Goal: Obtain resource: Download file/media

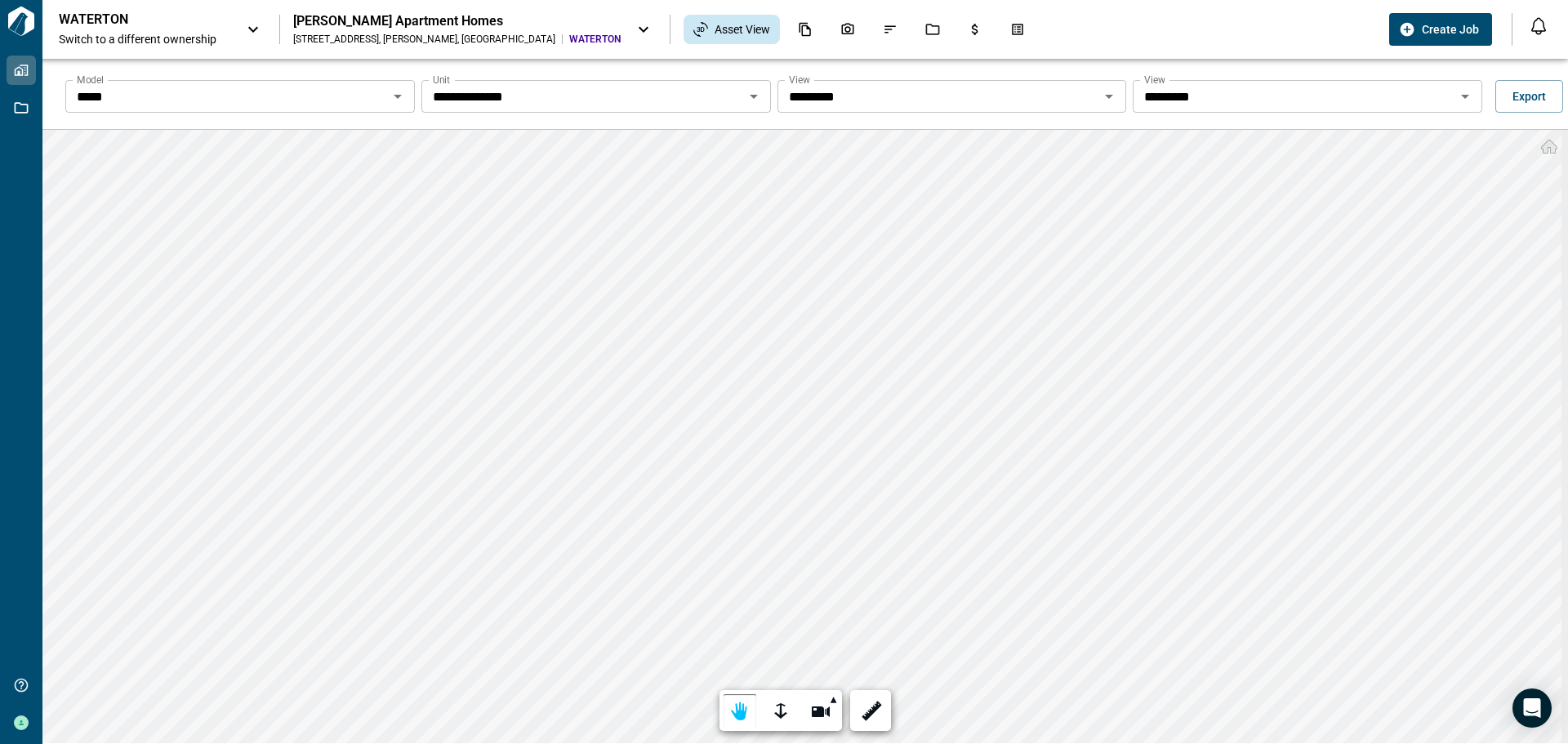
click at [754, 99] on icon "Open" at bounding box center [754, 97] width 20 height 20
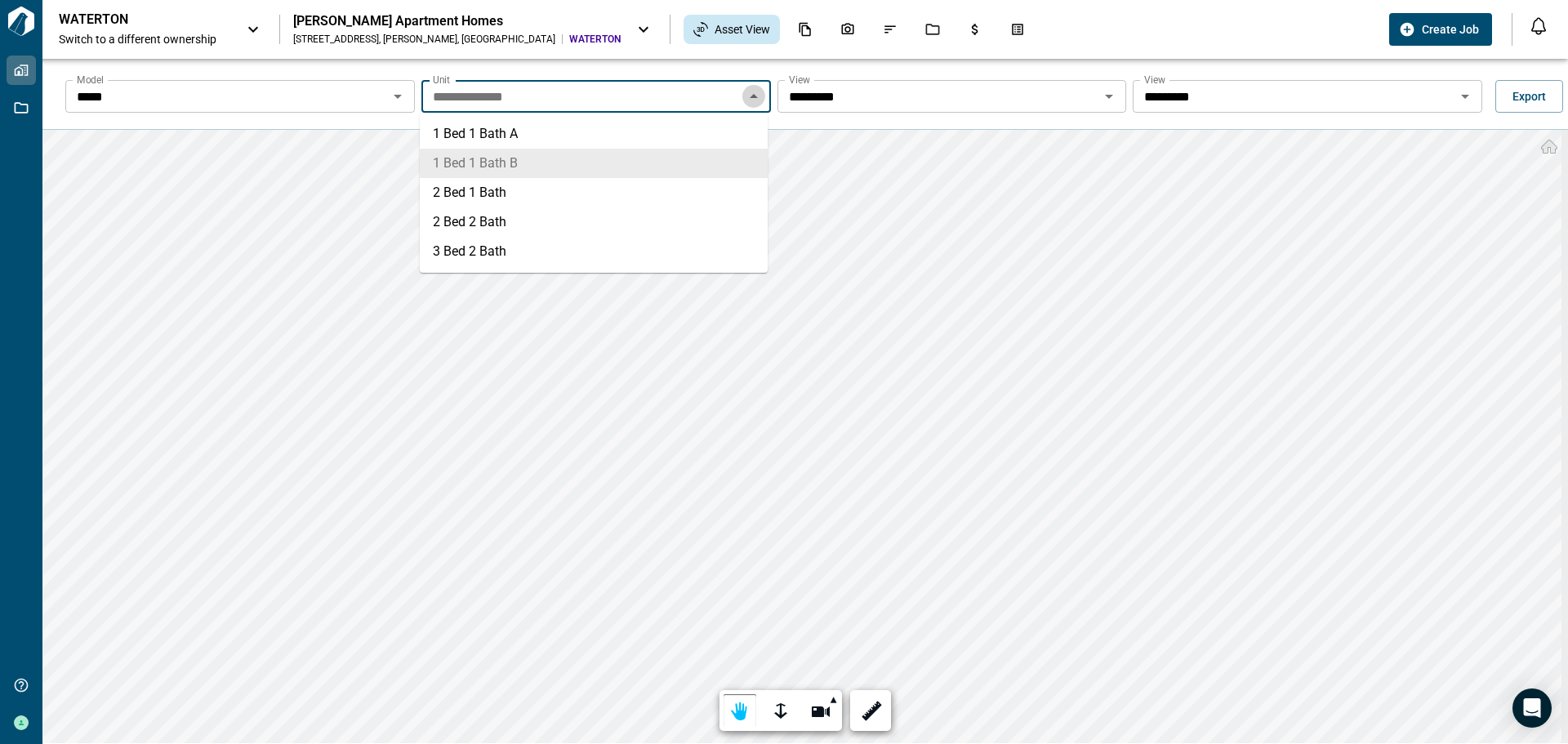
click at [754, 99] on icon "Close" at bounding box center [754, 97] width 20 height 20
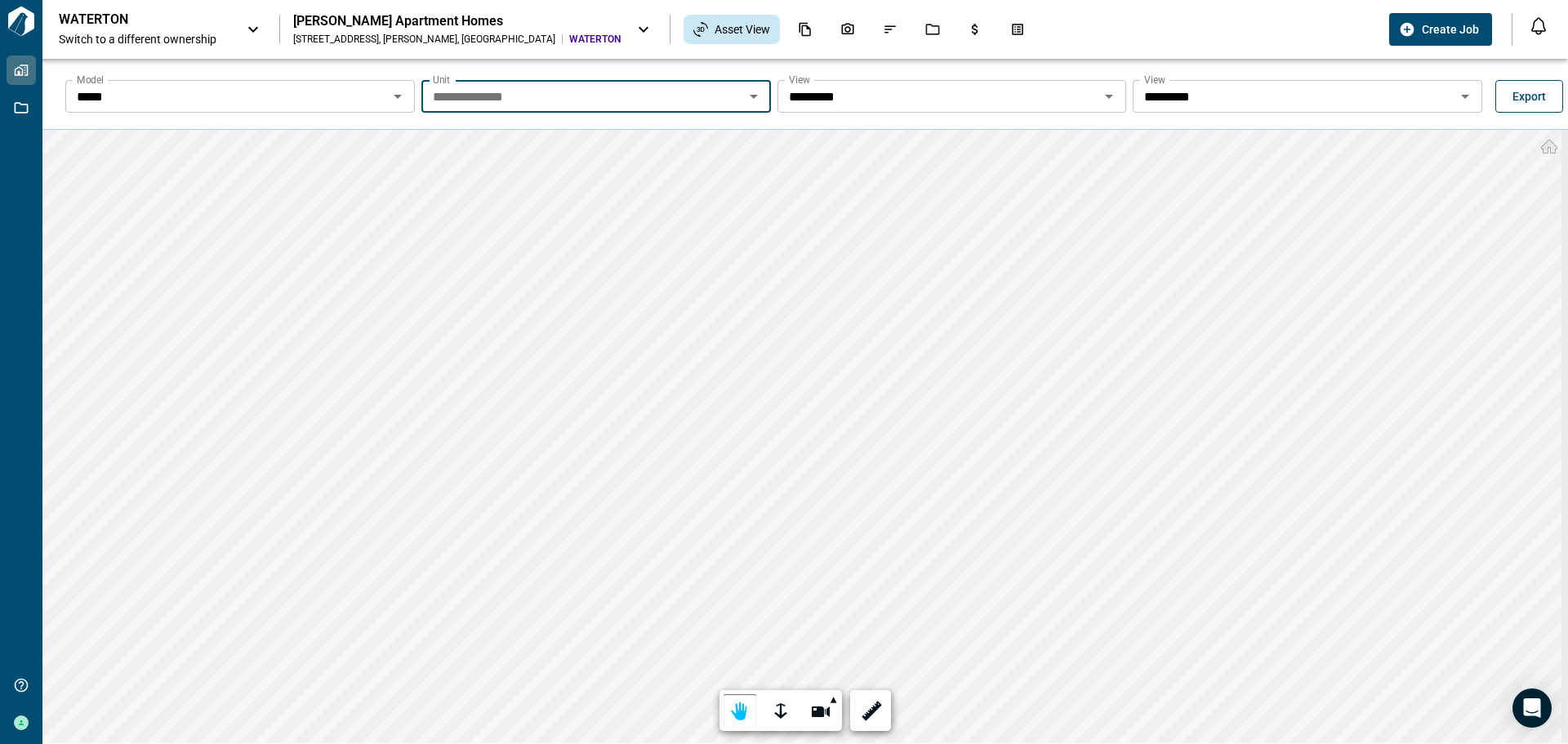
click at [1512, 106] on button "Export" at bounding box center [1529, 97] width 68 height 33
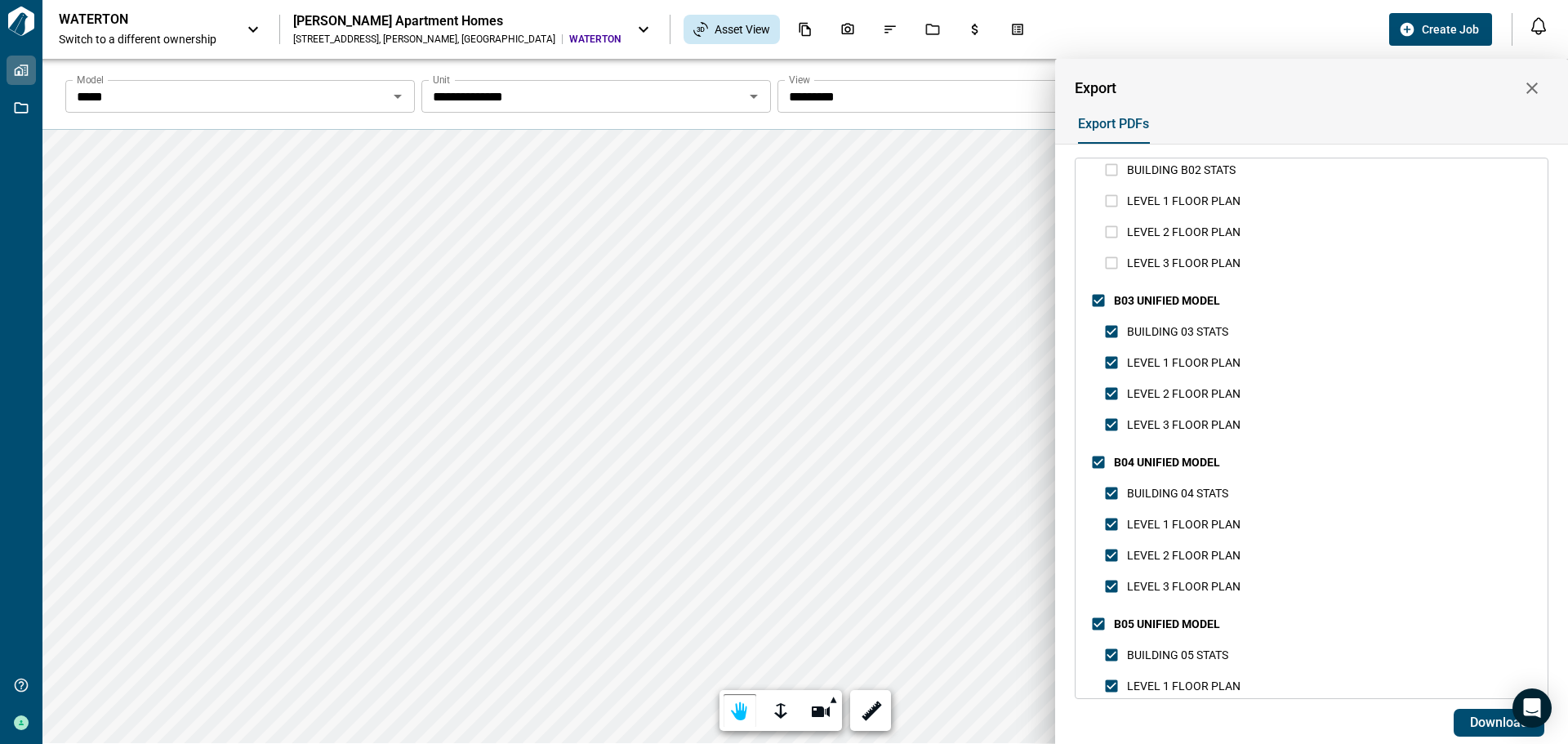
scroll to position [2695, 0]
click at [1091, 458] on div "Select all [PERSON_NAME] APARTMENT HOMES - SITE SITE PLAN SUMMARY SITE STATS BA…" at bounding box center [1312, 560] width 472 height 6192
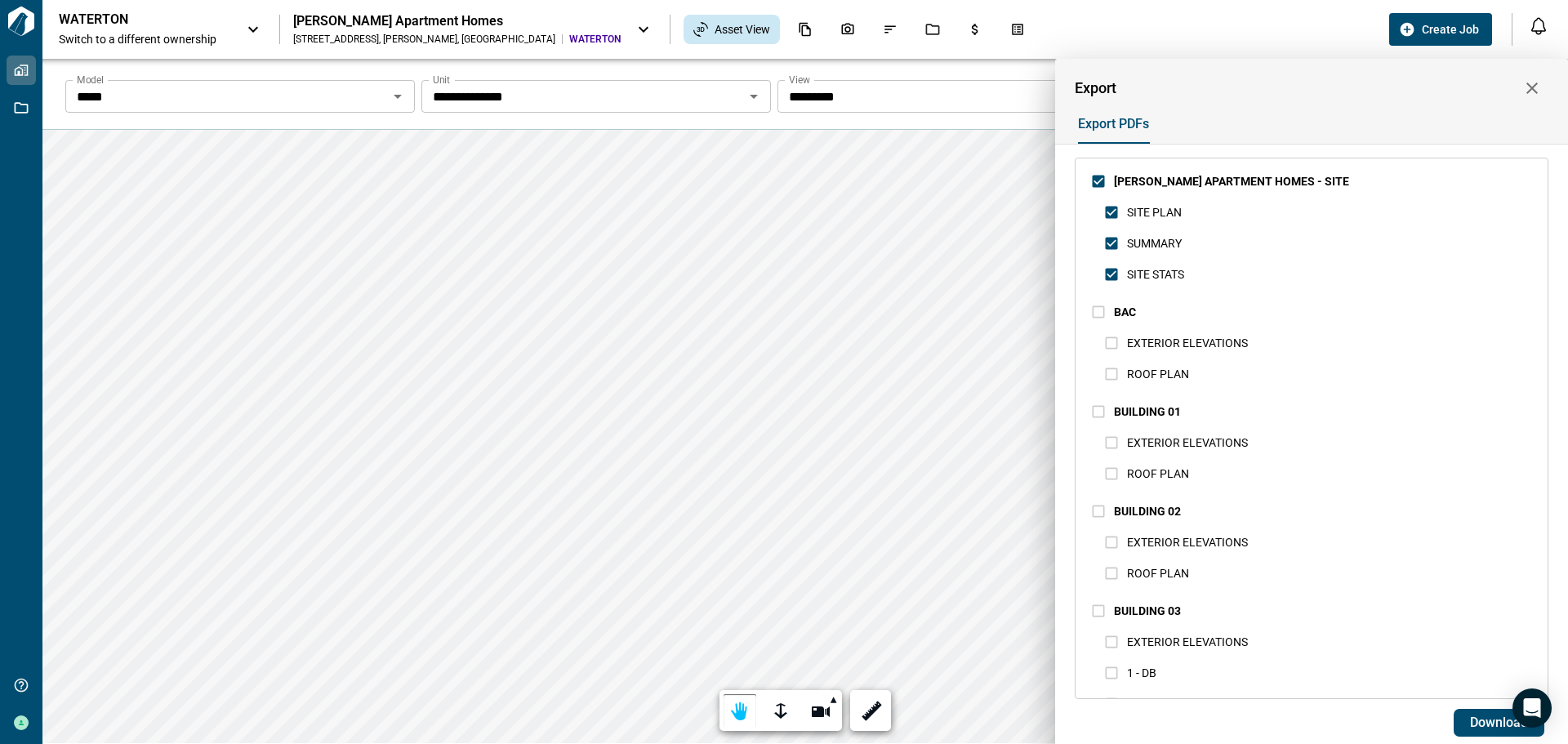
scroll to position [0, 0]
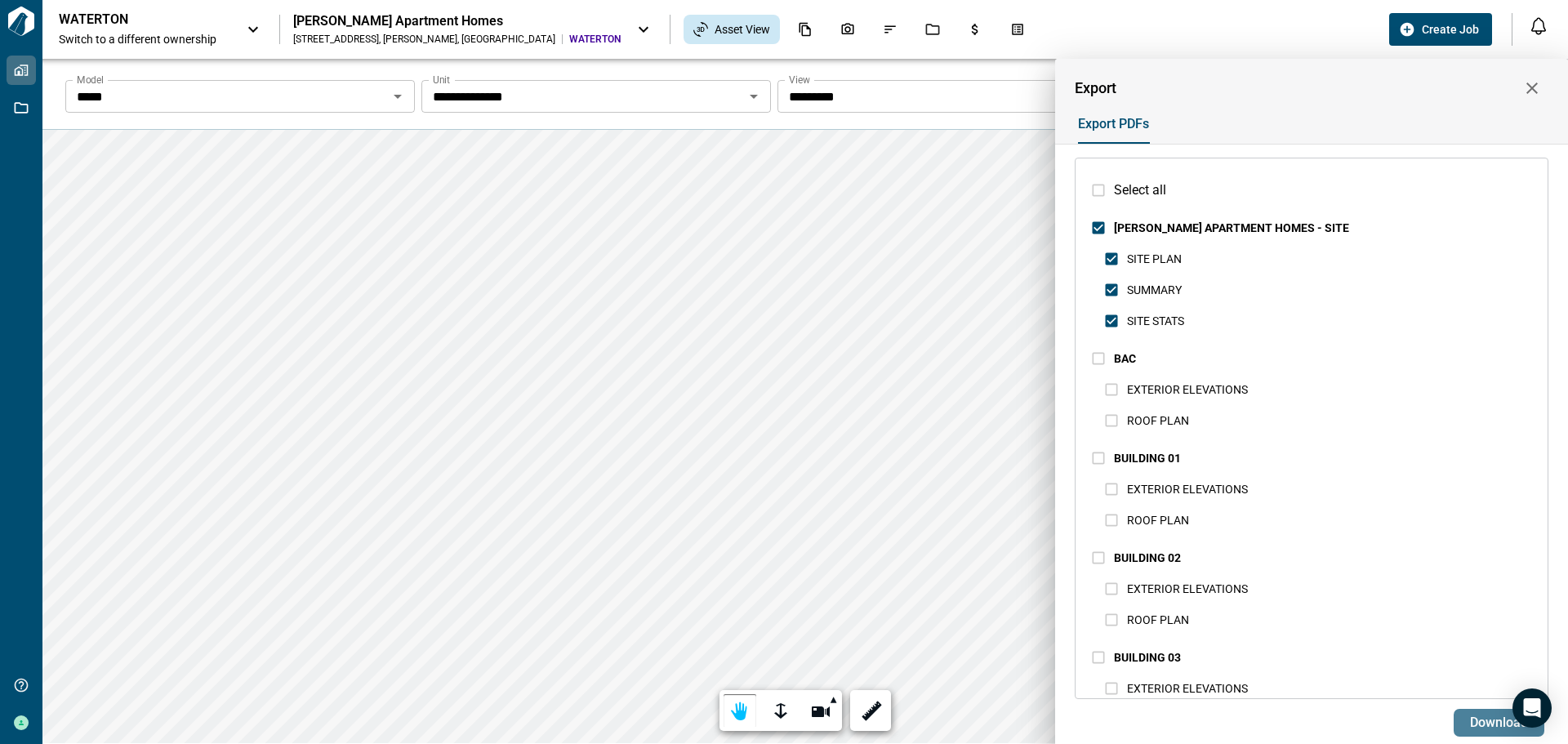
click at [1482, 721] on span "Download" at bounding box center [1499, 722] width 58 height 16
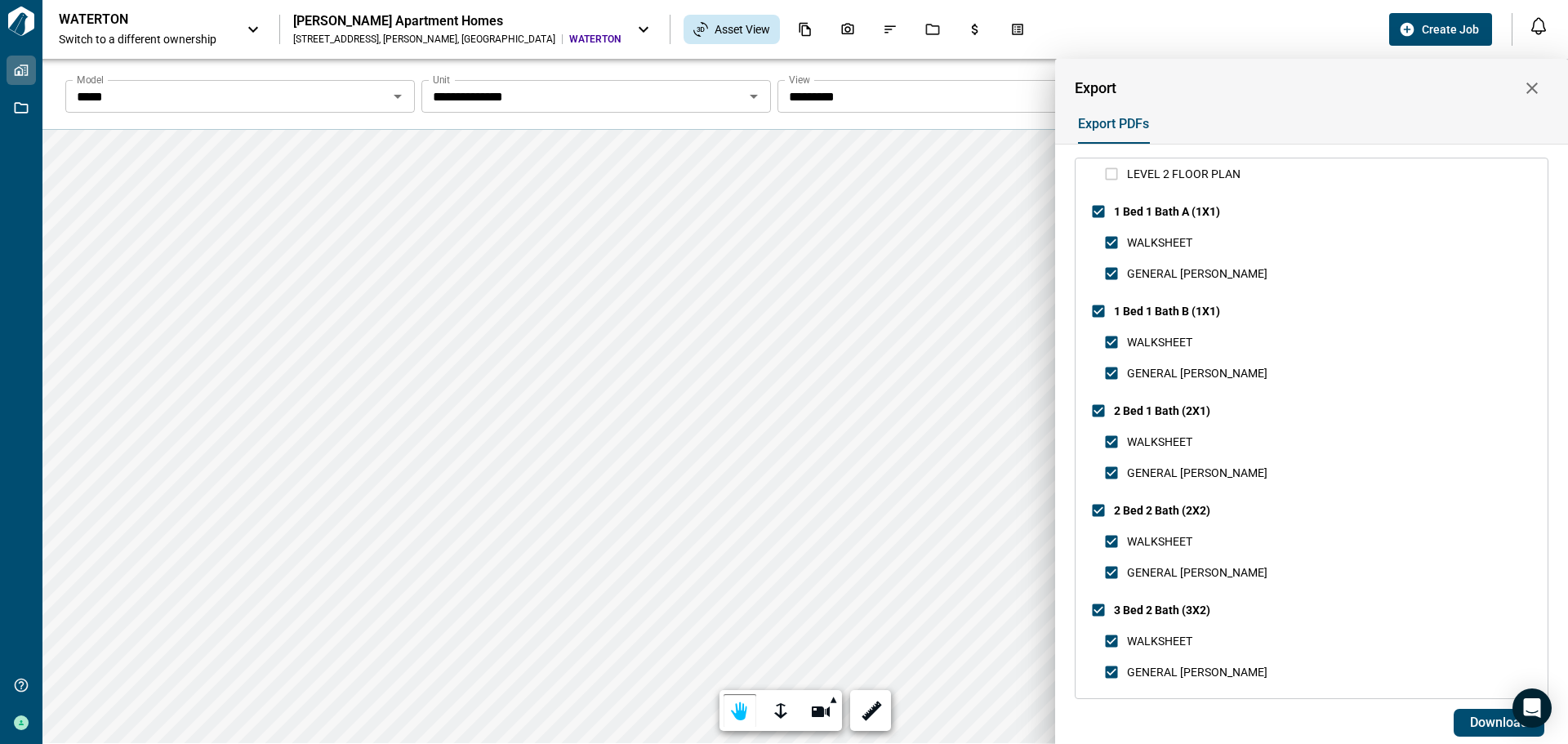
scroll to position [5681, 0]
